Goal: Transaction & Acquisition: Book appointment/travel/reservation

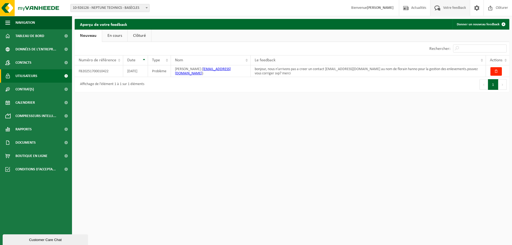
click at [30, 76] on span "Utilisateurs" at bounding box center [26, 75] width 22 height 13
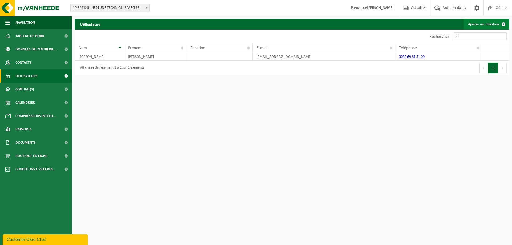
click at [485, 23] on link "Ajouter un utilisateur" at bounding box center [485, 24] width 45 height 11
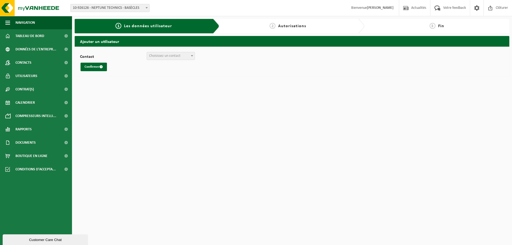
click at [176, 56] on span "Choisissez un contact" at bounding box center [164, 56] width 31 height 4
select select "0"
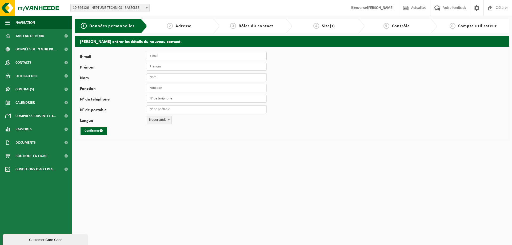
click at [166, 57] on input "E-mail" at bounding box center [207, 56] width 120 height 8
type input "[EMAIL_ADDRESS][DOMAIN_NAME]"
click at [154, 67] on input "Prénom" at bounding box center [207, 67] width 120 height 8
type input "florian"
click at [152, 78] on input "Nom" at bounding box center [207, 77] width 120 height 8
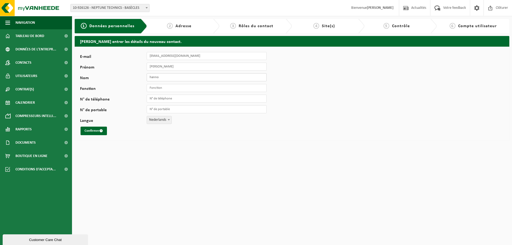
type input "hanno"
click at [150, 91] on input "Fonction" at bounding box center [207, 88] width 120 height 8
type input "atelier"
click at [153, 100] on input "N° de téléphone" at bounding box center [207, 99] width 120 height 8
type input "+32 69 81 51 00"
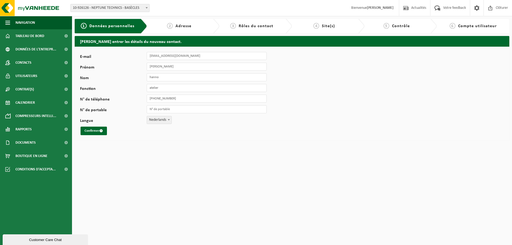
click at [163, 121] on span "Nederlands" at bounding box center [159, 119] width 25 height 7
select select "1"
click at [91, 132] on button "Confirmer" at bounding box center [93, 131] width 26 height 9
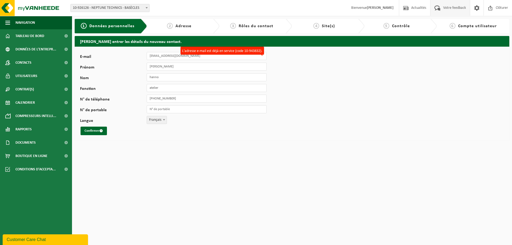
click at [447, 9] on span "Votre feedback" at bounding box center [454, 8] width 25 height 16
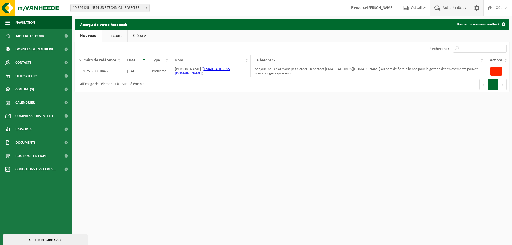
click at [474, 9] on span at bounding box center [477, 8] width 8 height 16
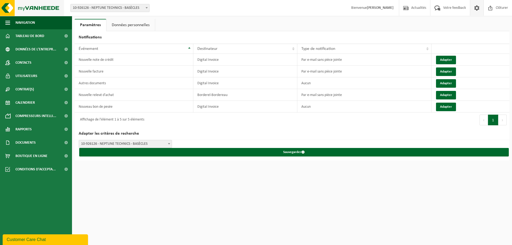
click at [17, 10] on img at bounding box center [32, 8] width 64 height 16
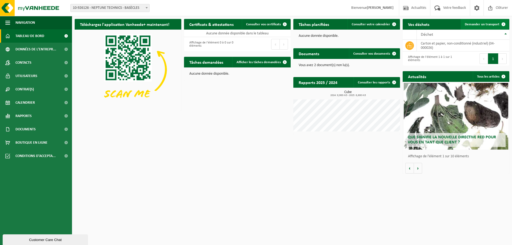
click at [478, 26] on span "Demander un transport" at bounding box center [482, 24] width 35 height 3
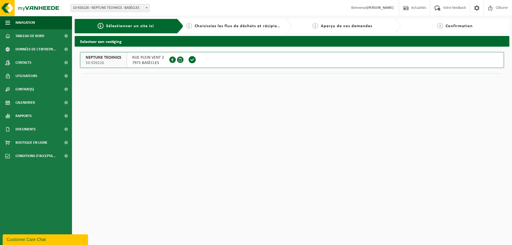
click at [192, 60] on span at bounding box center [192, 60] width 8 height 8
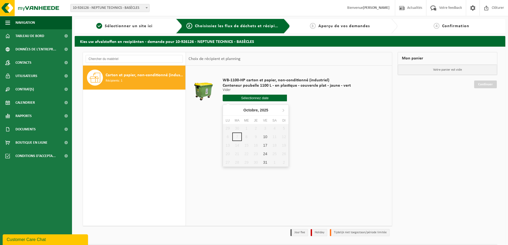
click at [265, 99] on input "text" at bounding box center [255, 98] width 64 height 7
click at [266, 137] on div "10" at bounding box center [264, 136] width 9 height 9
type input "à partir de 2025-10-10"
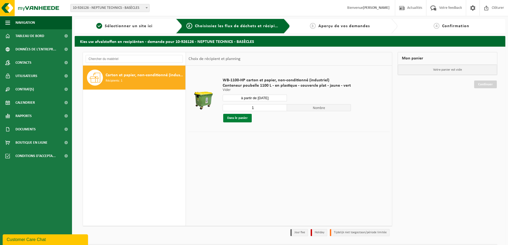
click at [237, 119] on button "Dans le panier" at bounding box center [237, 118] width 29 height 9
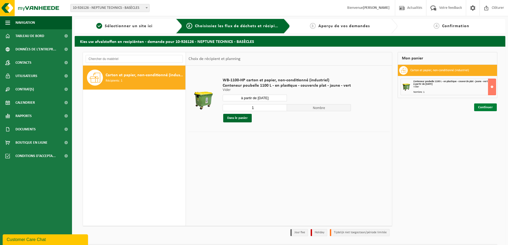
click at [481, 106] on link "Continuer" at bounding box center [485, 107] width 23 height 8
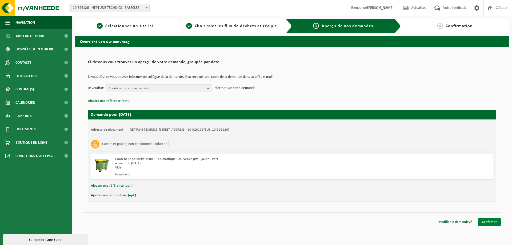
click at [490, 220] on link "Confirmer" at bounding box center [489, 222] width 23 height 8
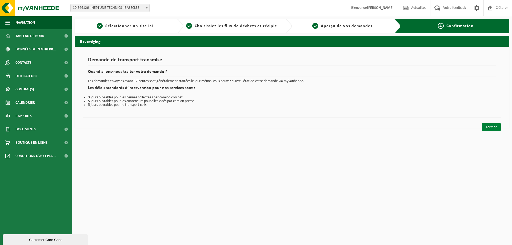
click at [496, 131] on link "Fermer" at bounding box center [491, 127] width 19 height 8
